Goal: Task Accomplishment & Management: Use online tool/utility

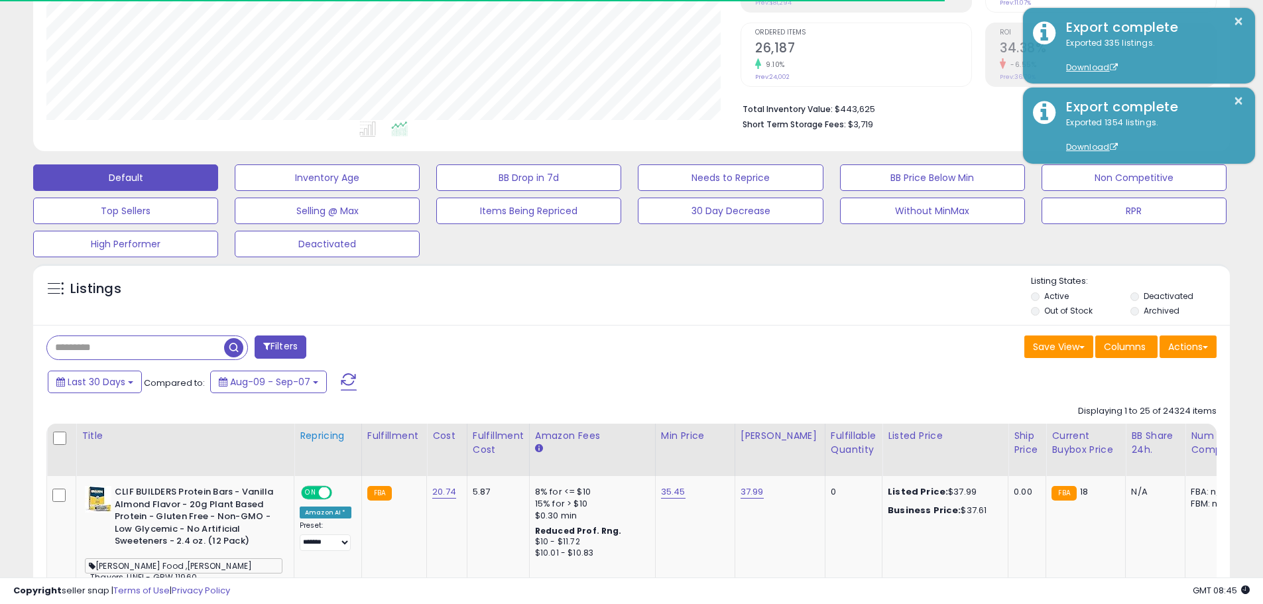
scroll to position [253, 0]
click at [176, 338] on input "text" at bounding box center [135, 347] width 177 height 23
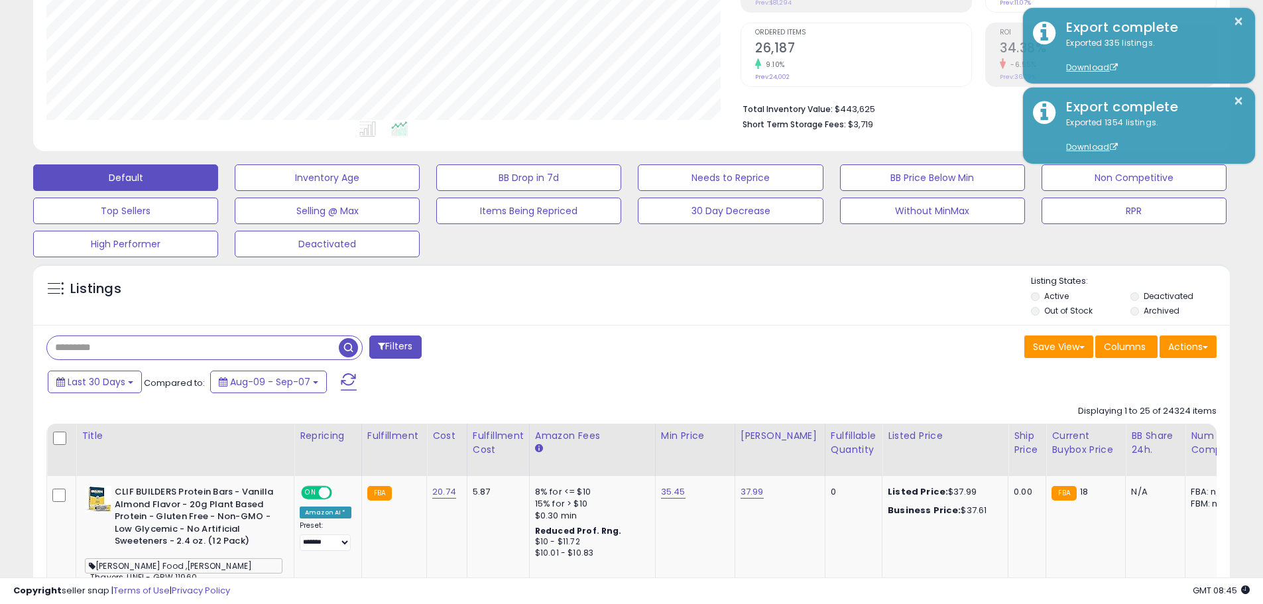
drag, startPoint x: 621, startPoint y: 334, endPoint x: 634, endPoint y: 341, distance: 14.2
click at [731, 288] on div "Listings" at bounding box center [631, 297] width 1197 height 45
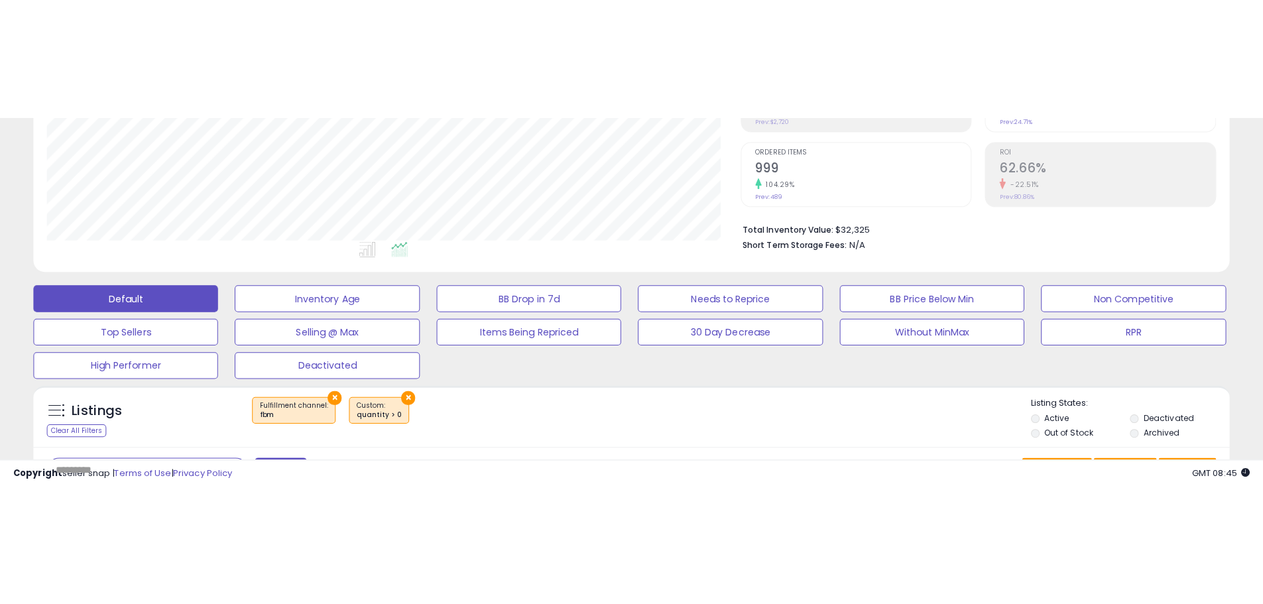
scroll to position [272, 694]
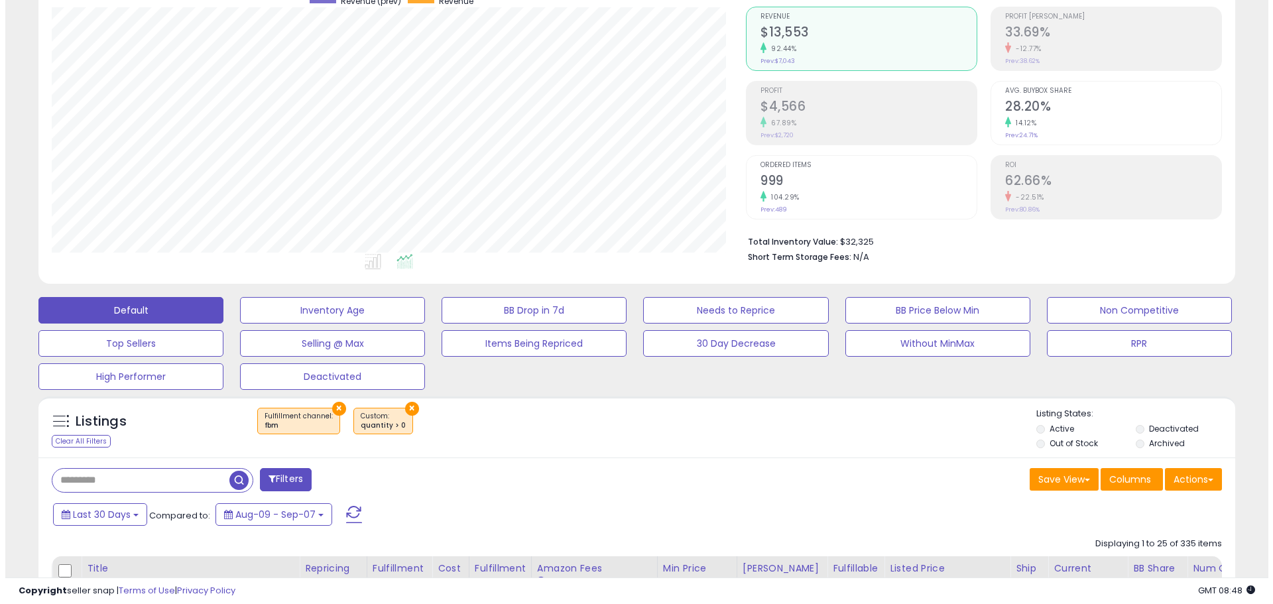
scroll to position [133, 0]
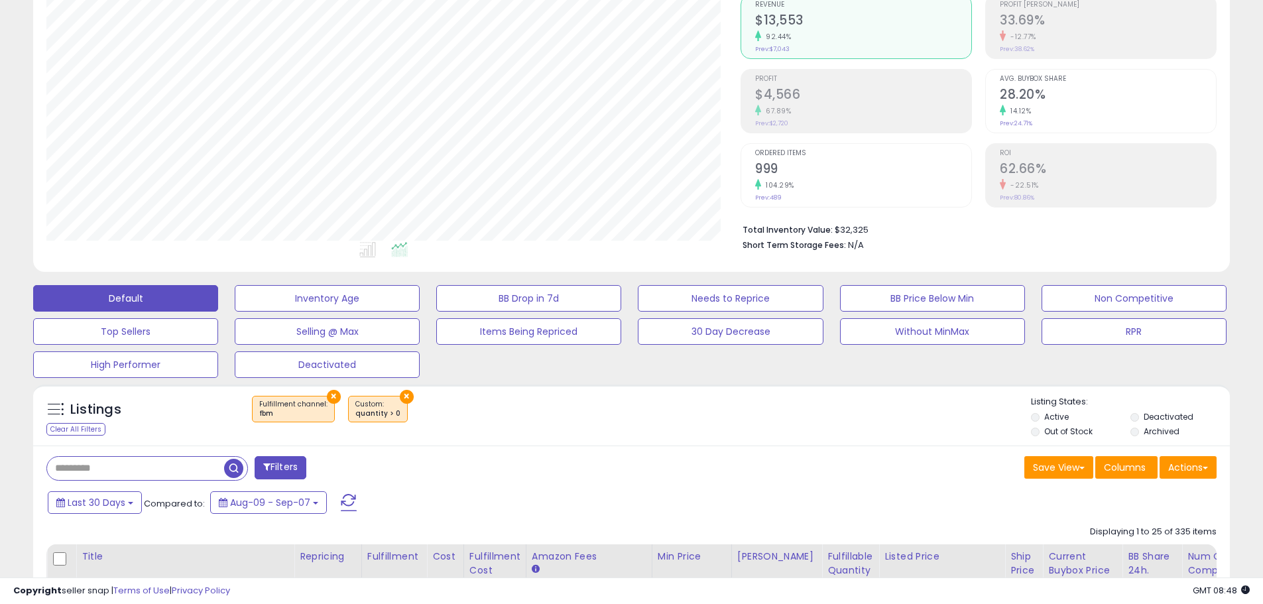
click at [328, 395] on button "×" at bounding box center [334, 397] width 14 height 14
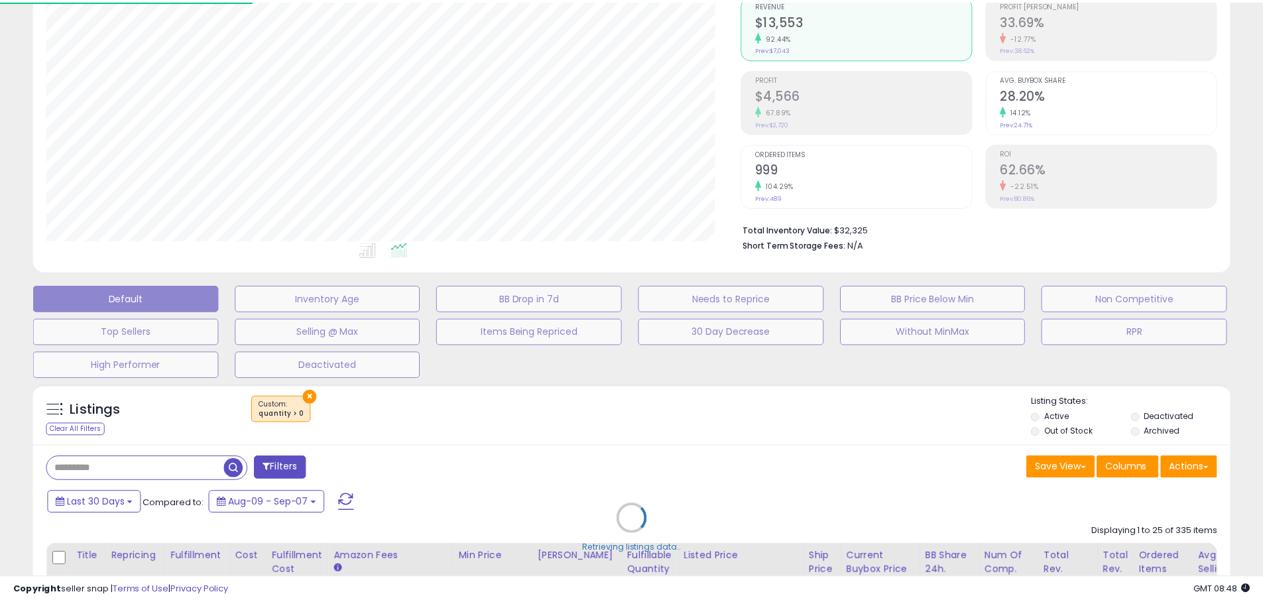
scroll to position [272, 700]
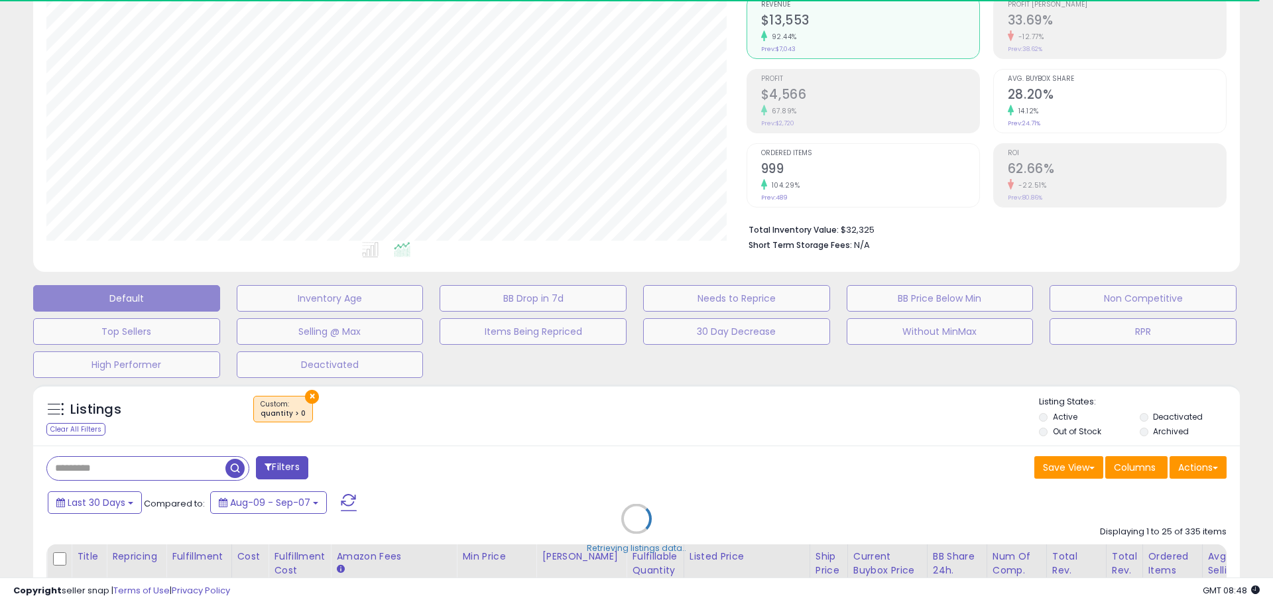
click at [310, 397] on div "Retrieving listings data.." at bounding box center [636, 529] width 1227 height 302
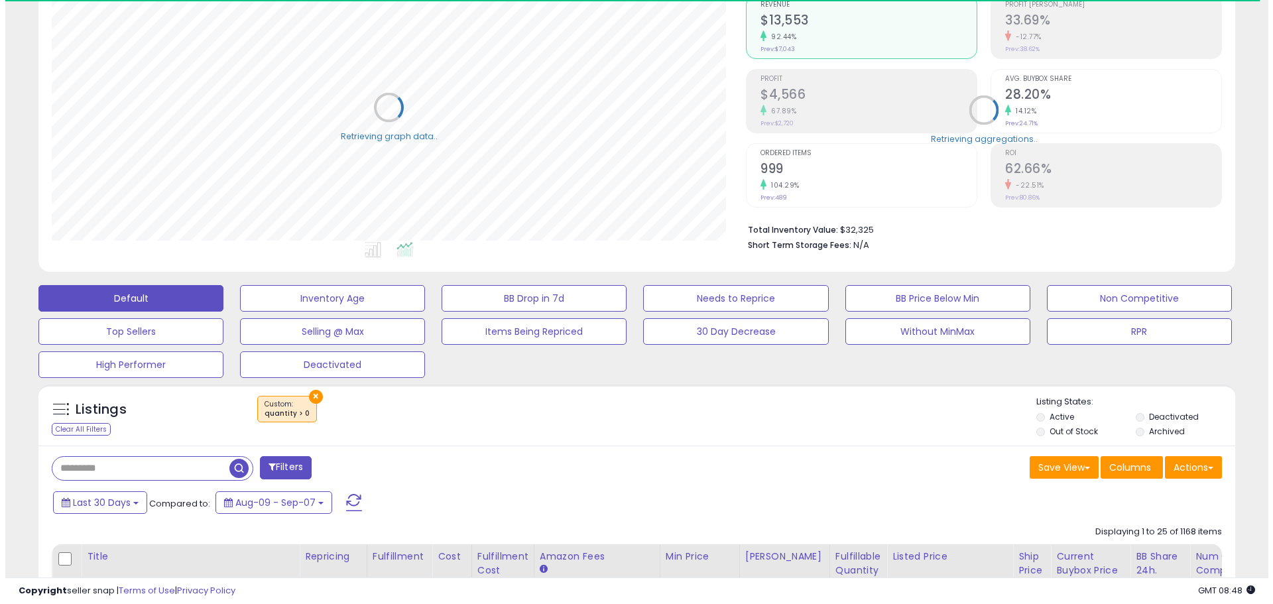
scroll to position [662957, 662535]
click at [310, 397] on button "×" at bounding box center [311, 397] width 14 height 14
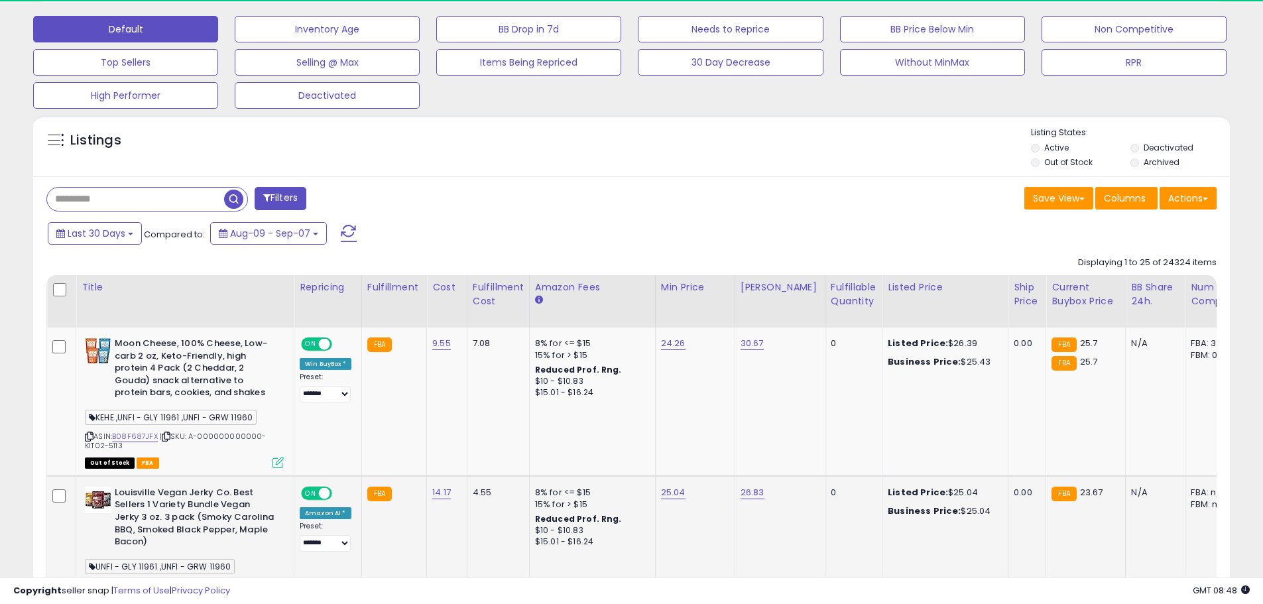
scroll to position [318, 0]
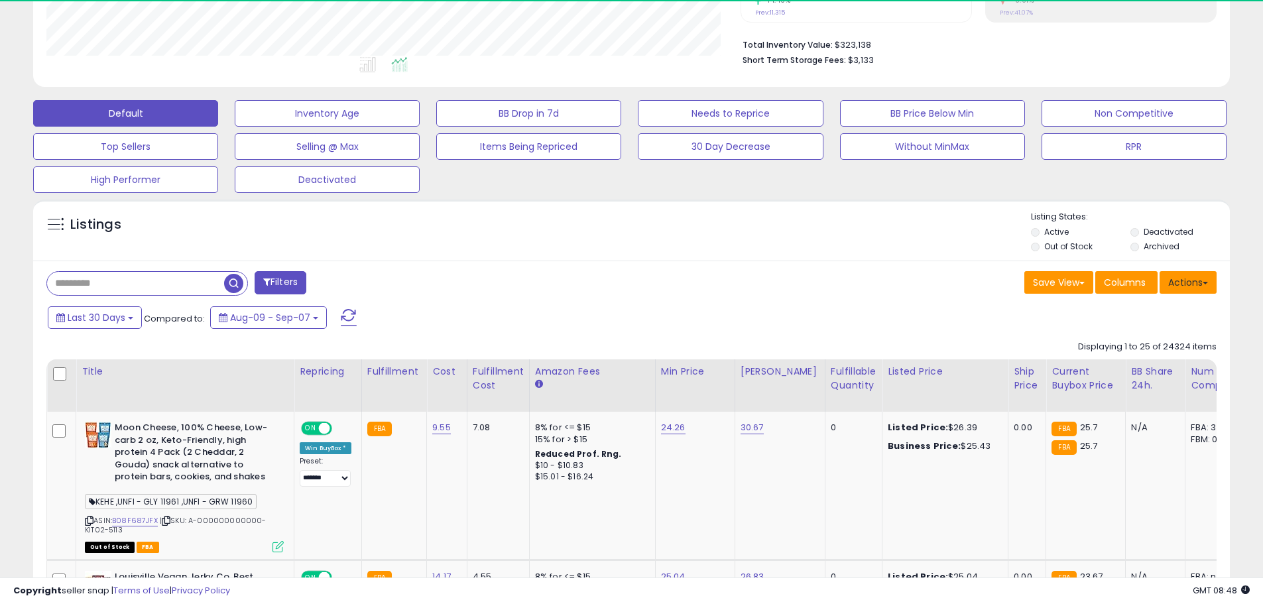
click at [1180, 288] on button "Actions" at bounding box center [1188, 282] width 57 height 23
click at [594, 286] on div "Filters" at bounding box center [334, 284] width 596 height 27
click at [1175, 289] on button "Actions" at bounding box center [1188, 282] width 57 height 23
click at [1147, 365] on link "Export All Columns" at bounding box center [1134, 367] width 145 height 21
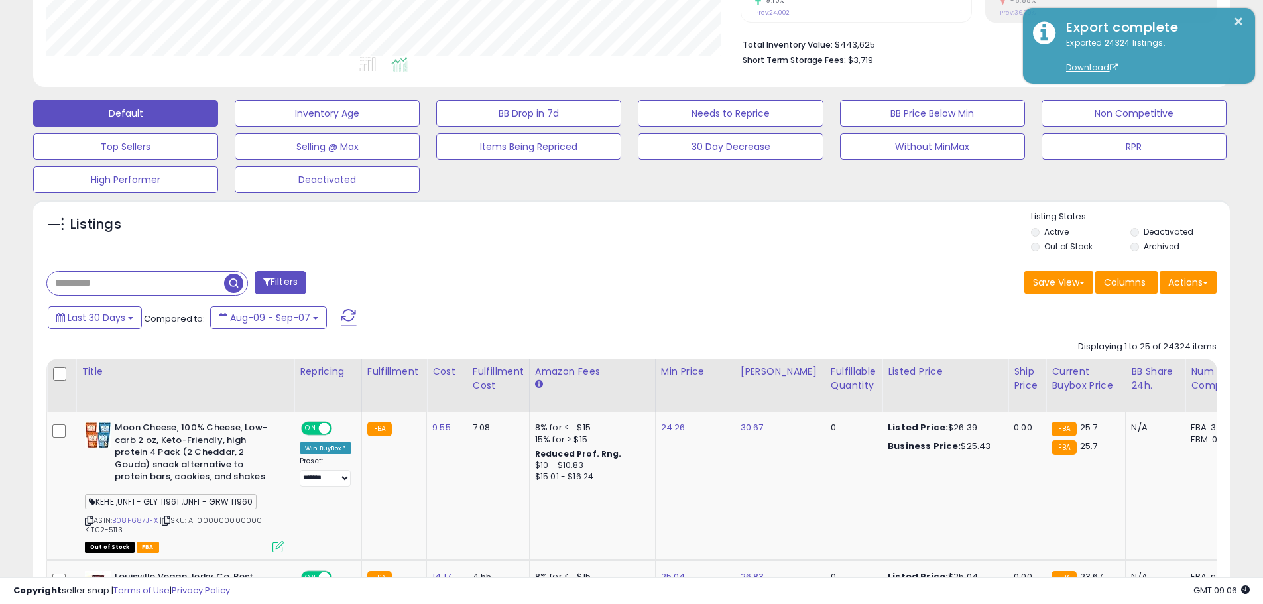
scroll to position [272, 694]
